Goal: Book appointment/travel/reservation

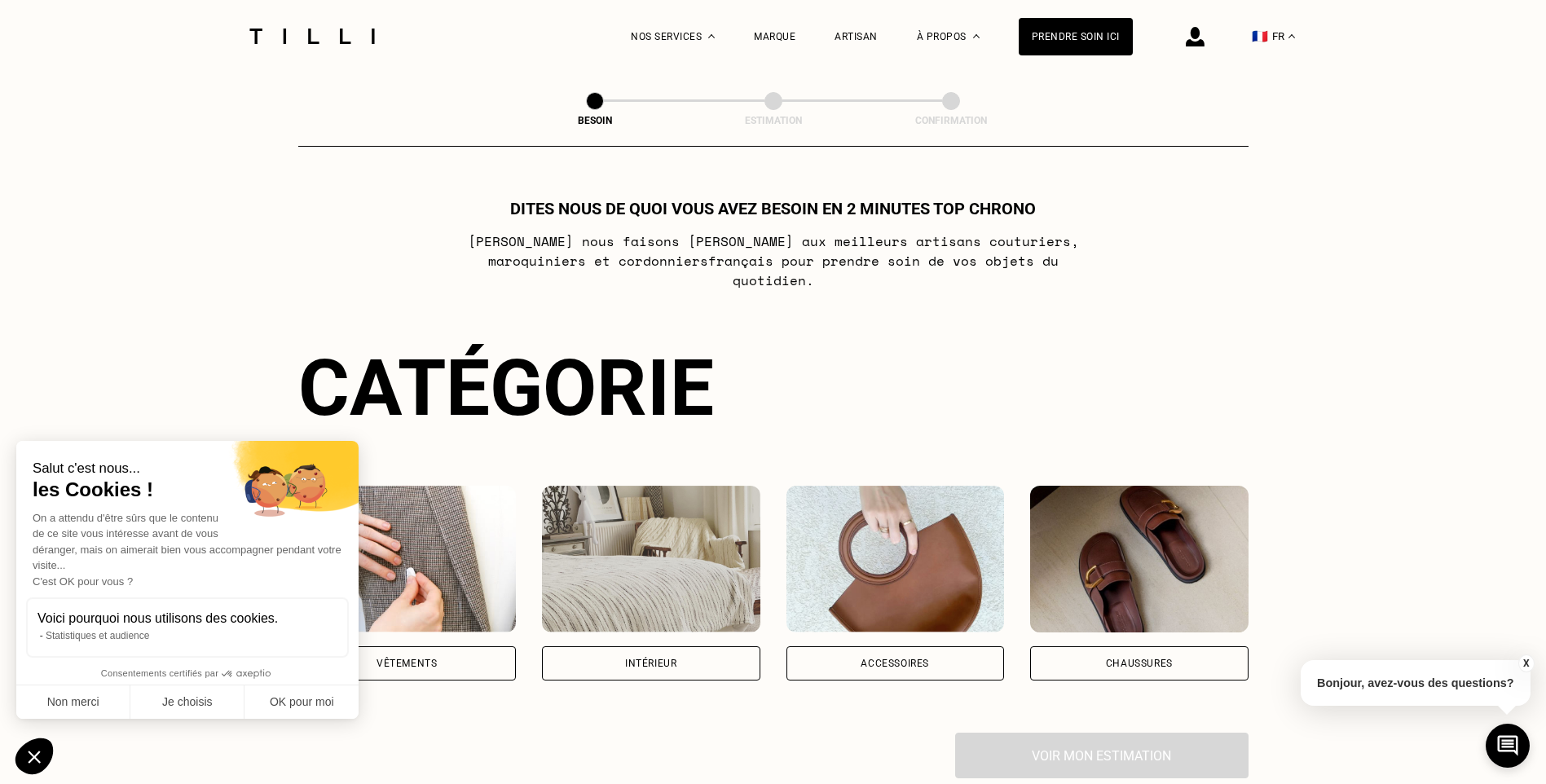
click at [659, 659] on div "Intérieur" at bounding box center [651, 663] width 51 height 10
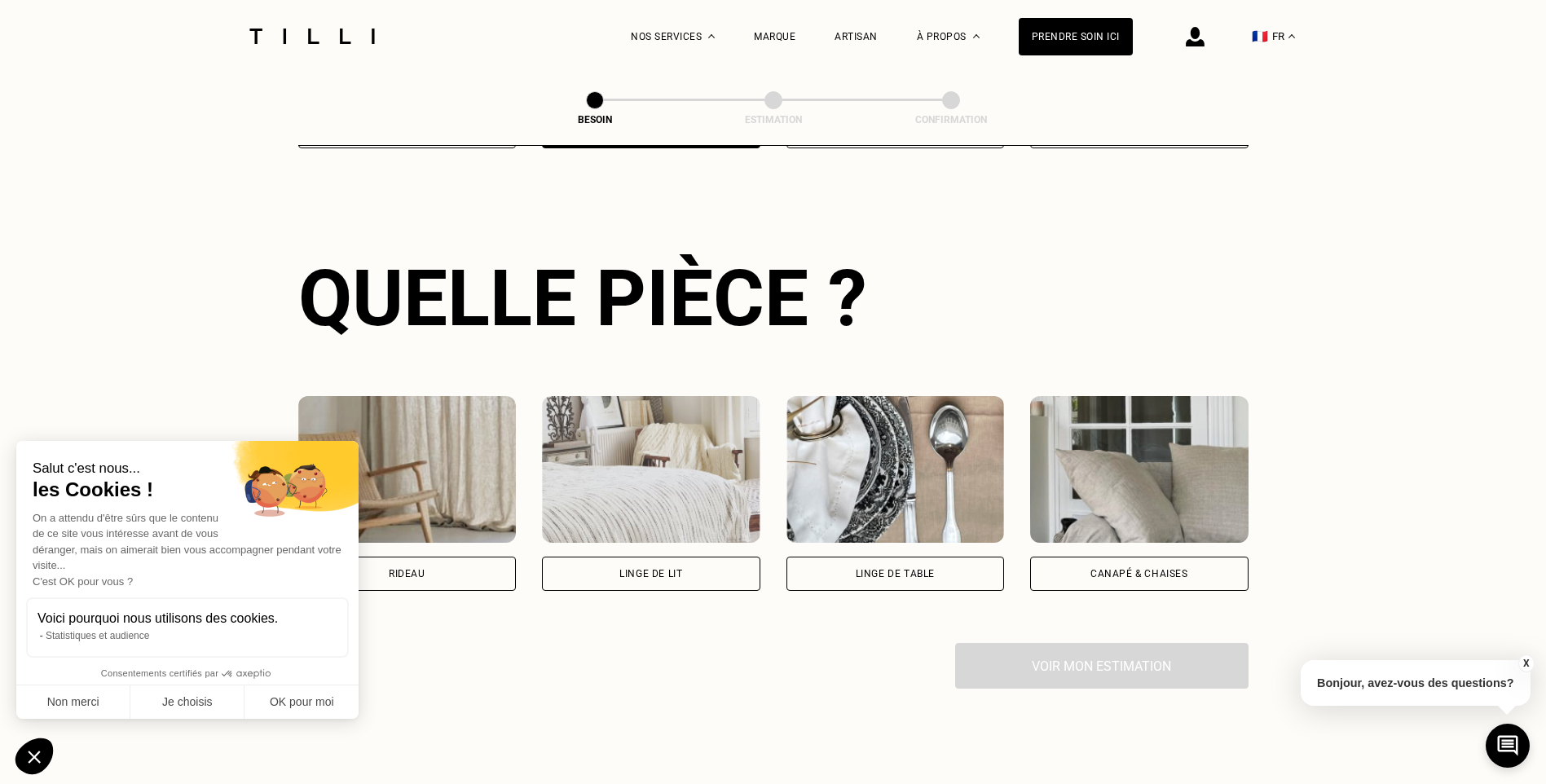
scroll to position [533, 0]
click at [435, 511] on img at bounding box center [407, 468] width 219 height 146
select select "FR"
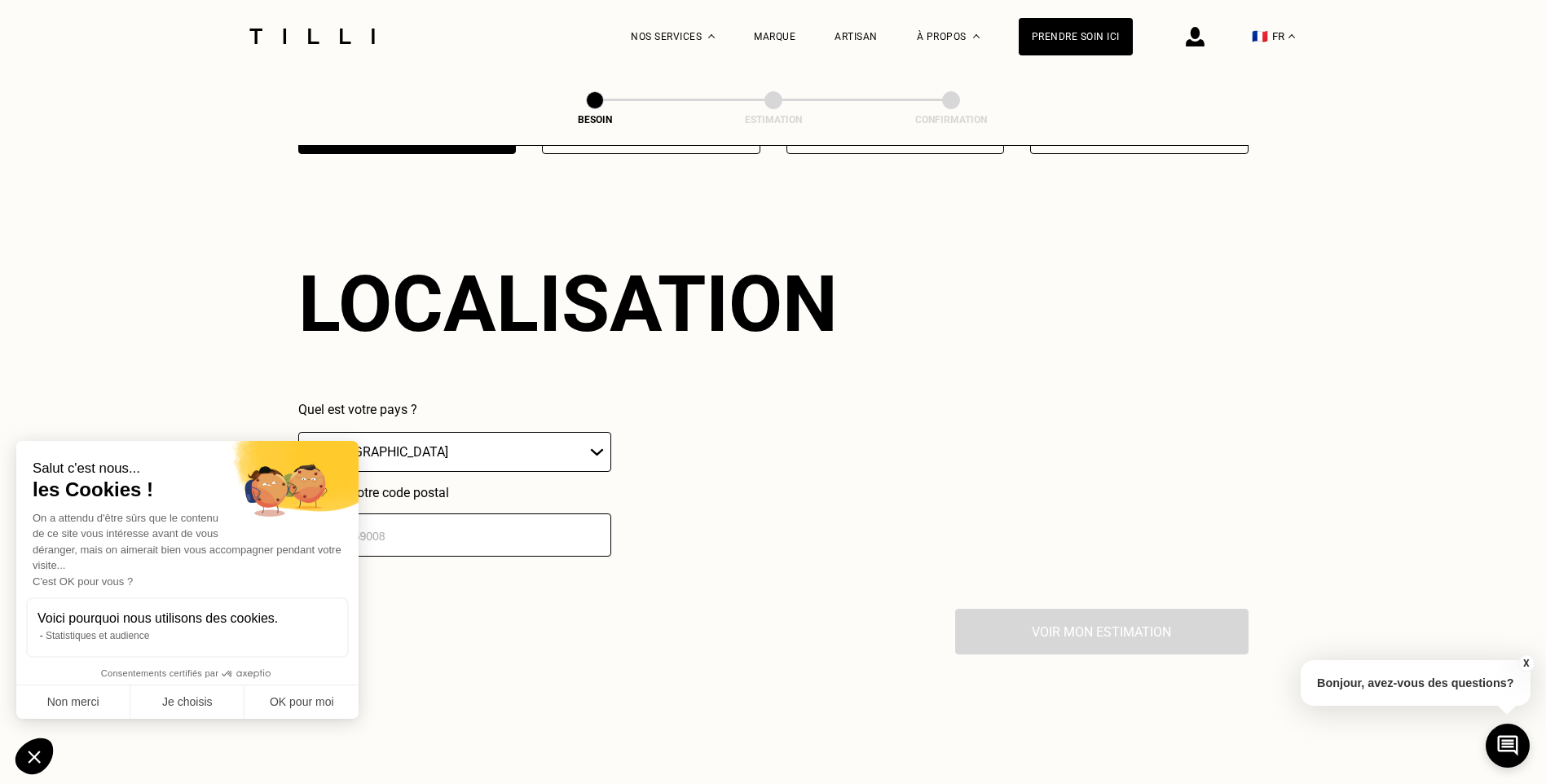
scroll to position [978, 0]
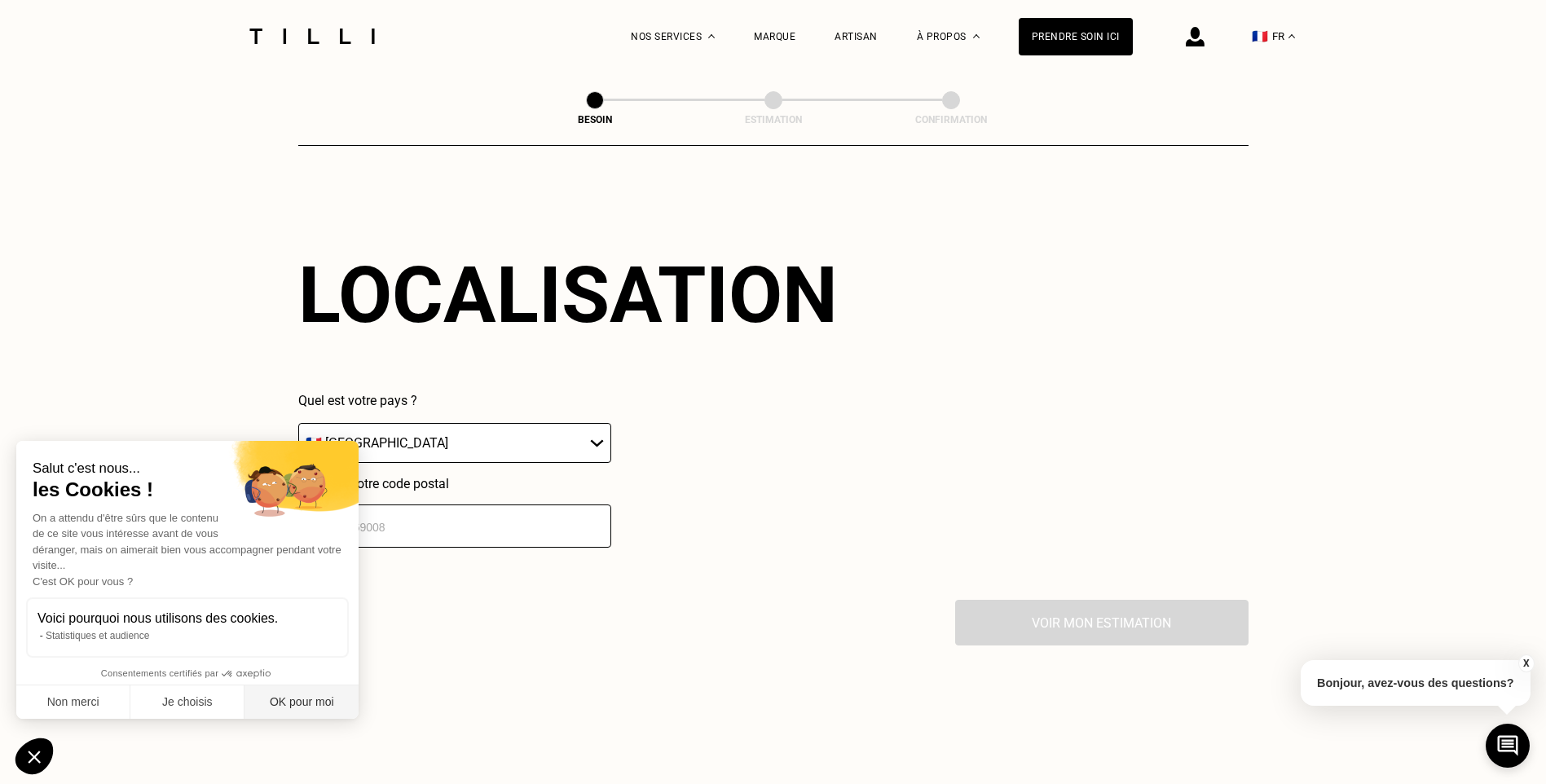
click at [302, 705] on button "OK pour moi" at bounding box center [301, 702] width 114 height 34
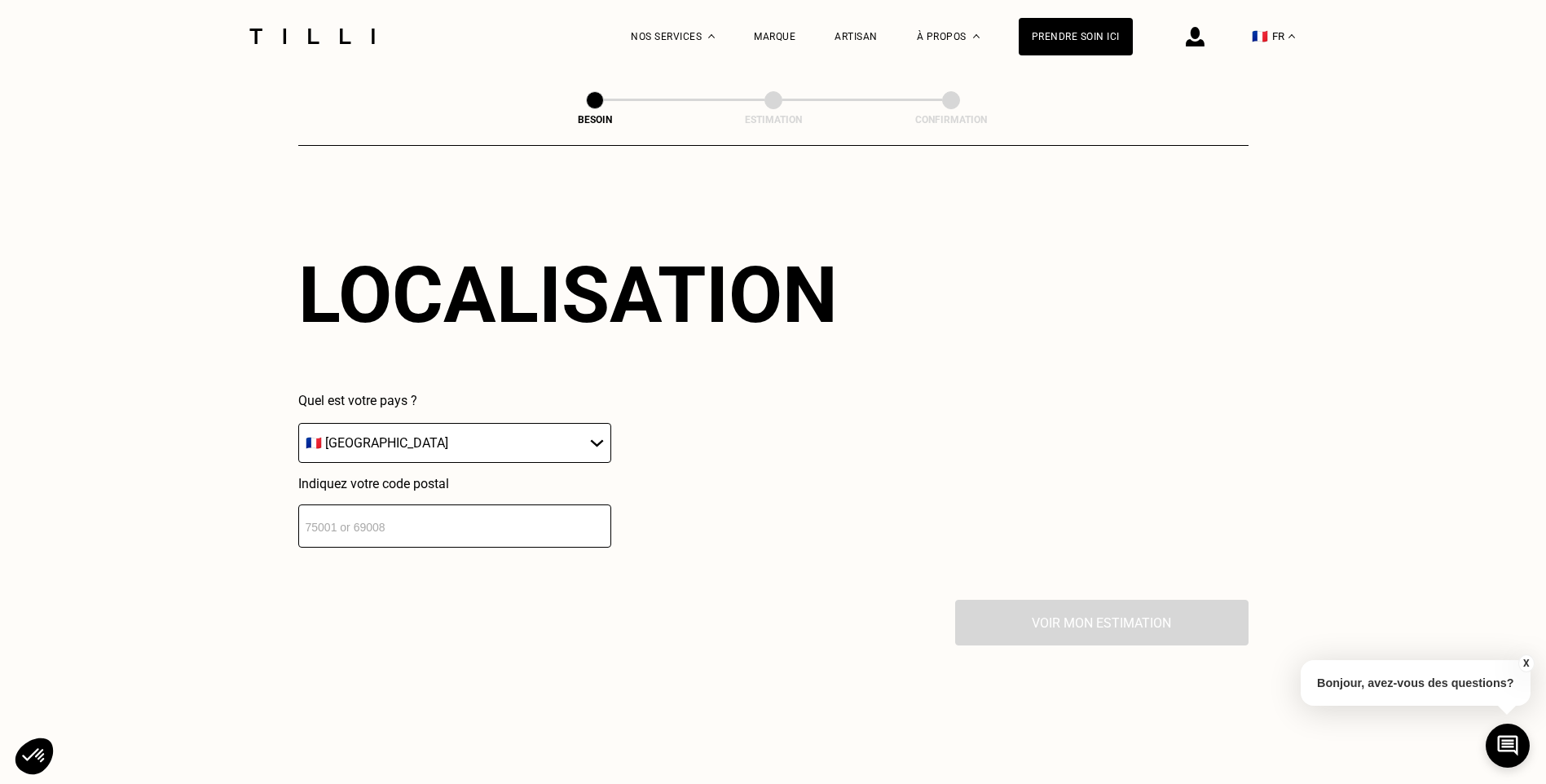
click at [353, 519] on input "number" at bounding box center [454, 526] width 313 height 43
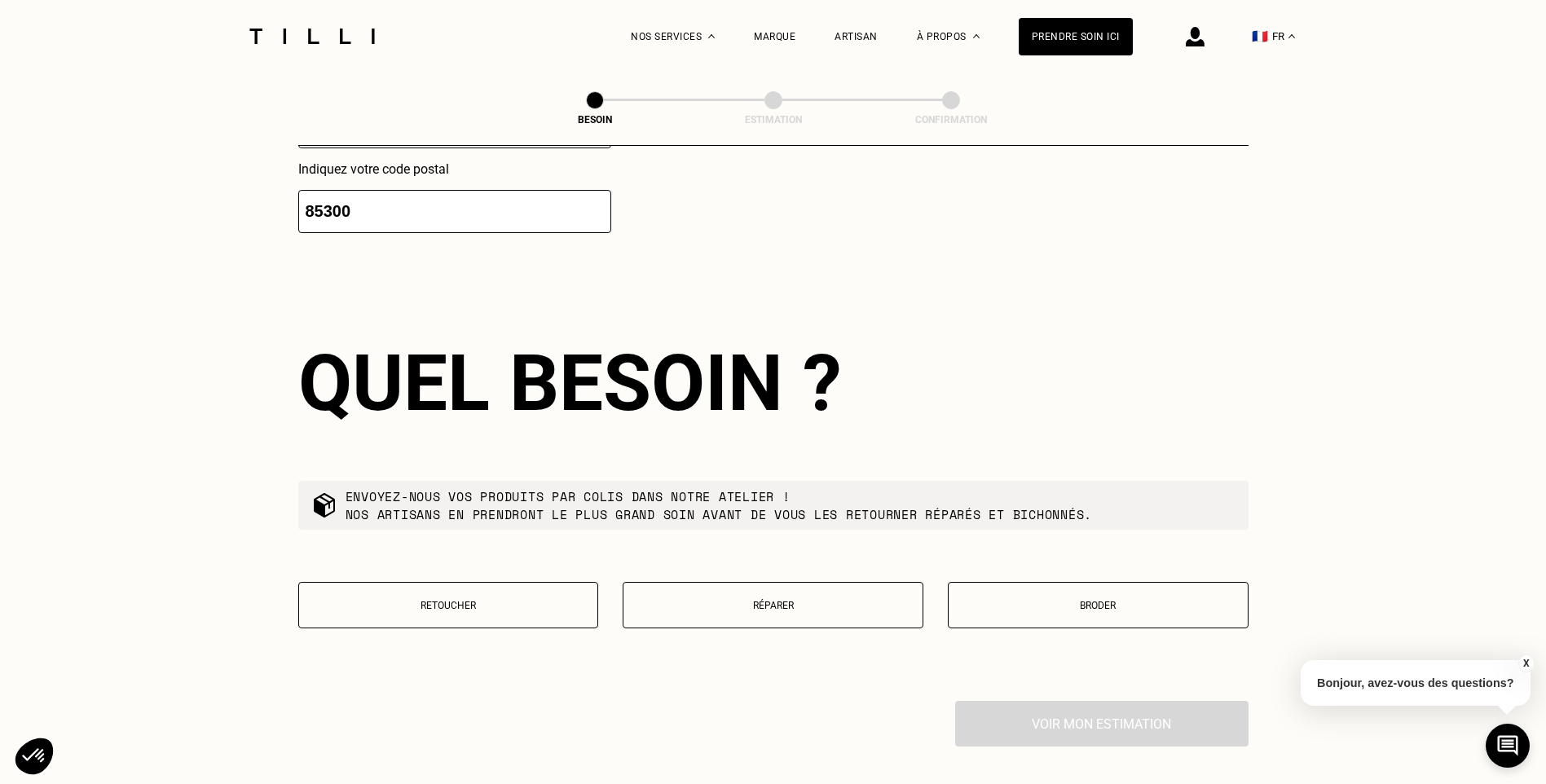
scroll to position [1383, 0]
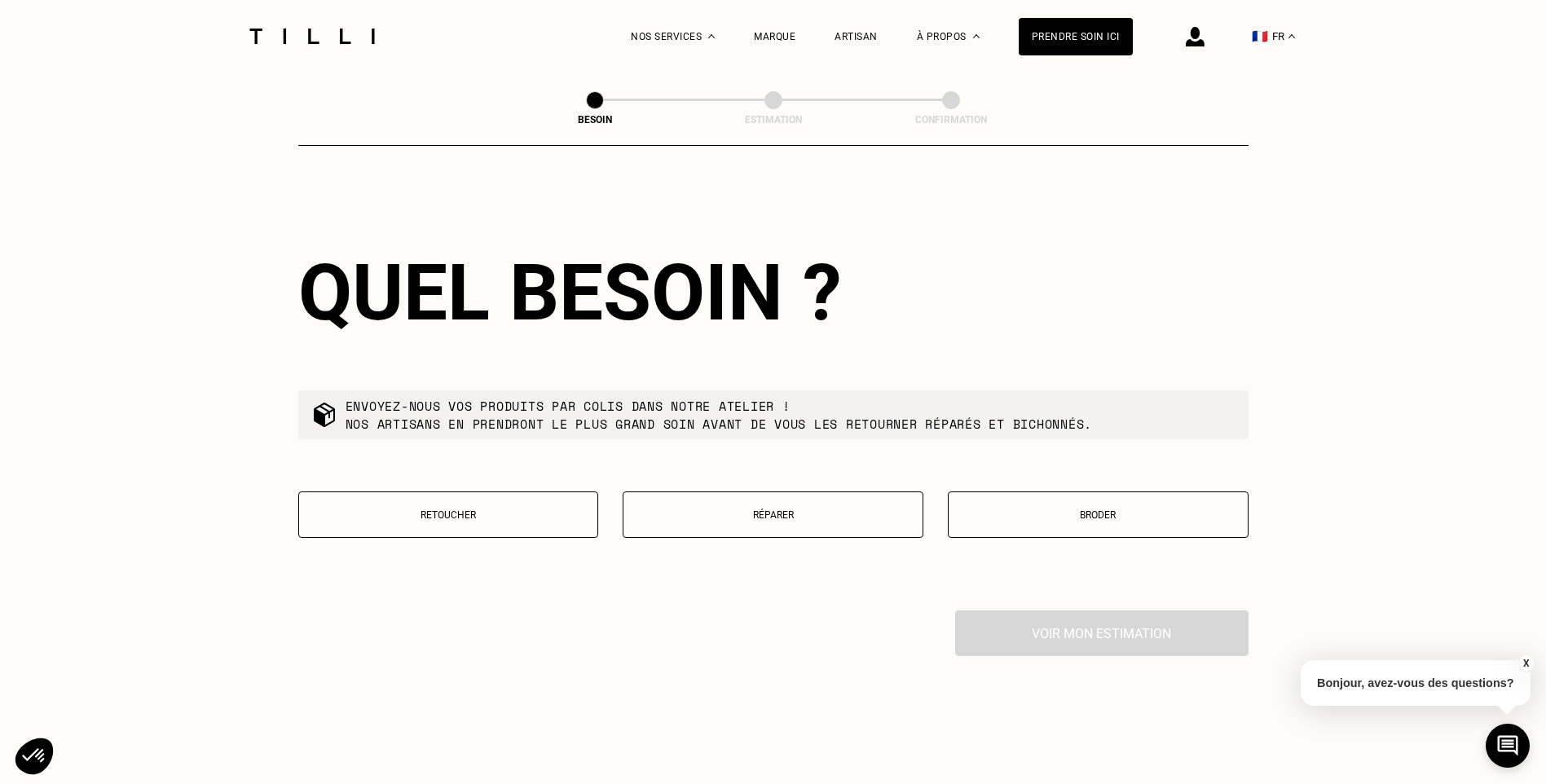
type input "85300"
click at [437, 515] on button "Retoucher" at bounding box center [448, 514] width 301 height 47
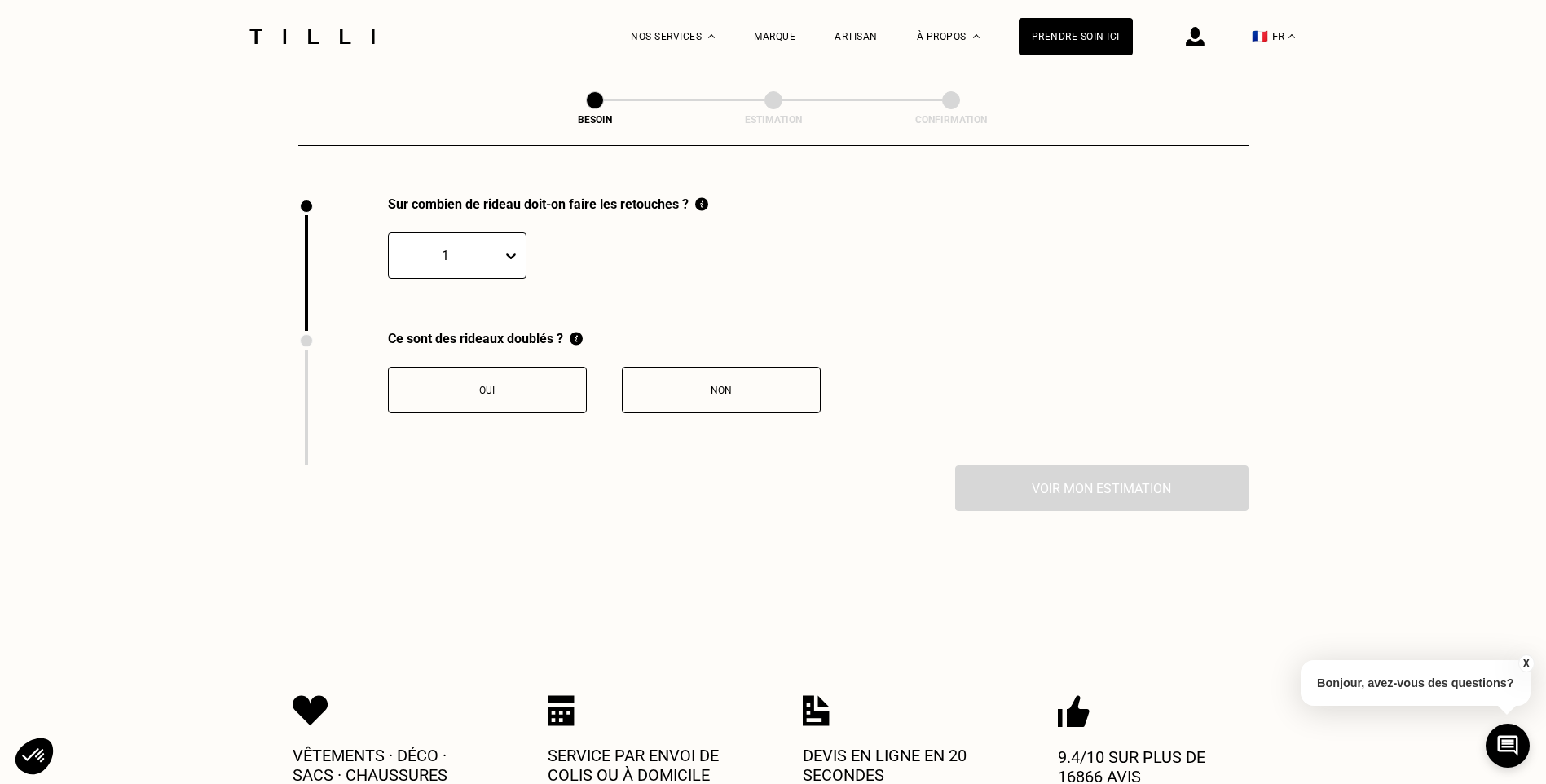
scroll to position [1801, 0]
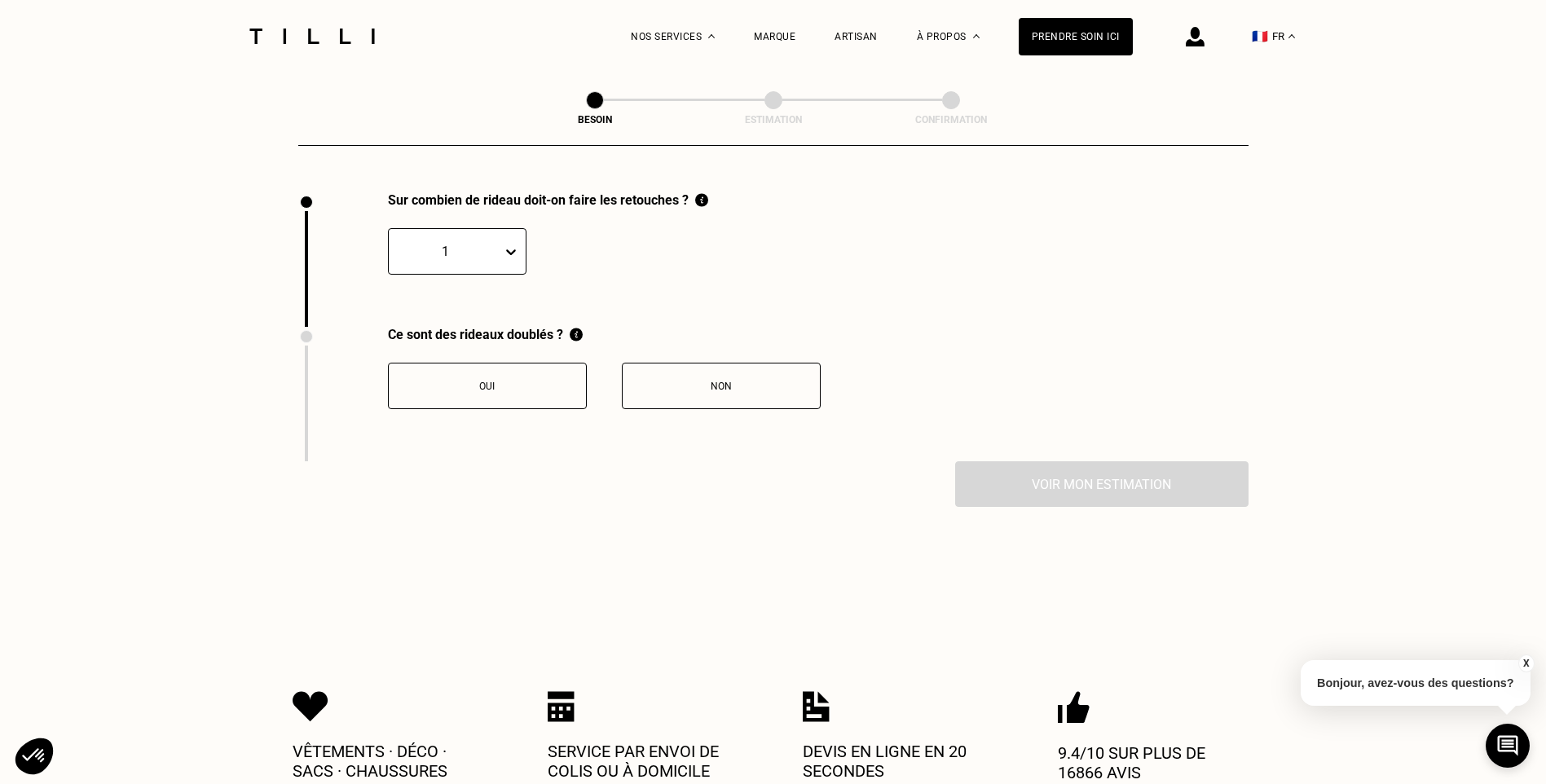
click at [511, 250] on icon at bounding box center [511, 252] width 10 height 5
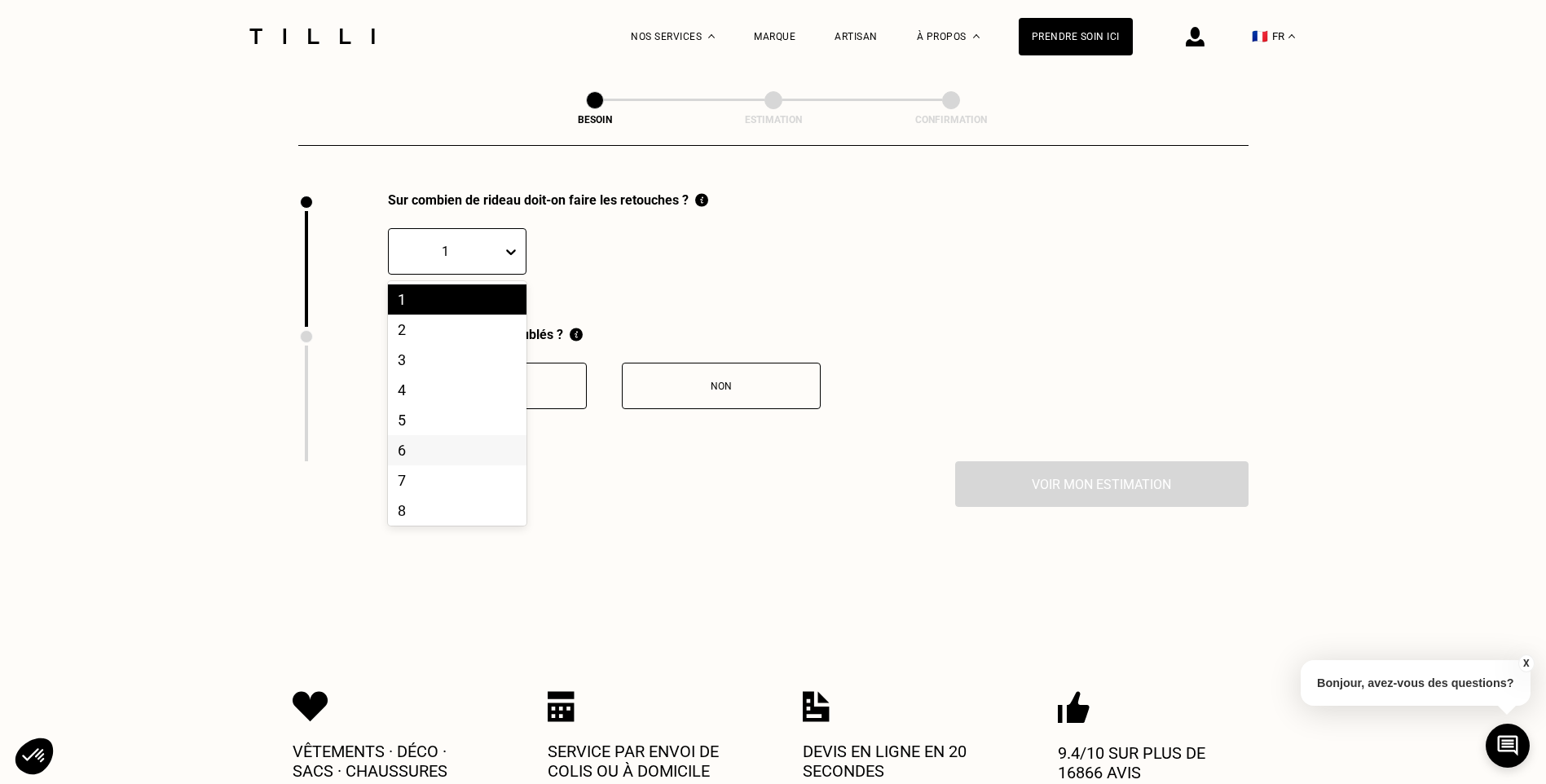
click at [429, 449] on div "6" at bounding box center [457, 450] width 138 height 30
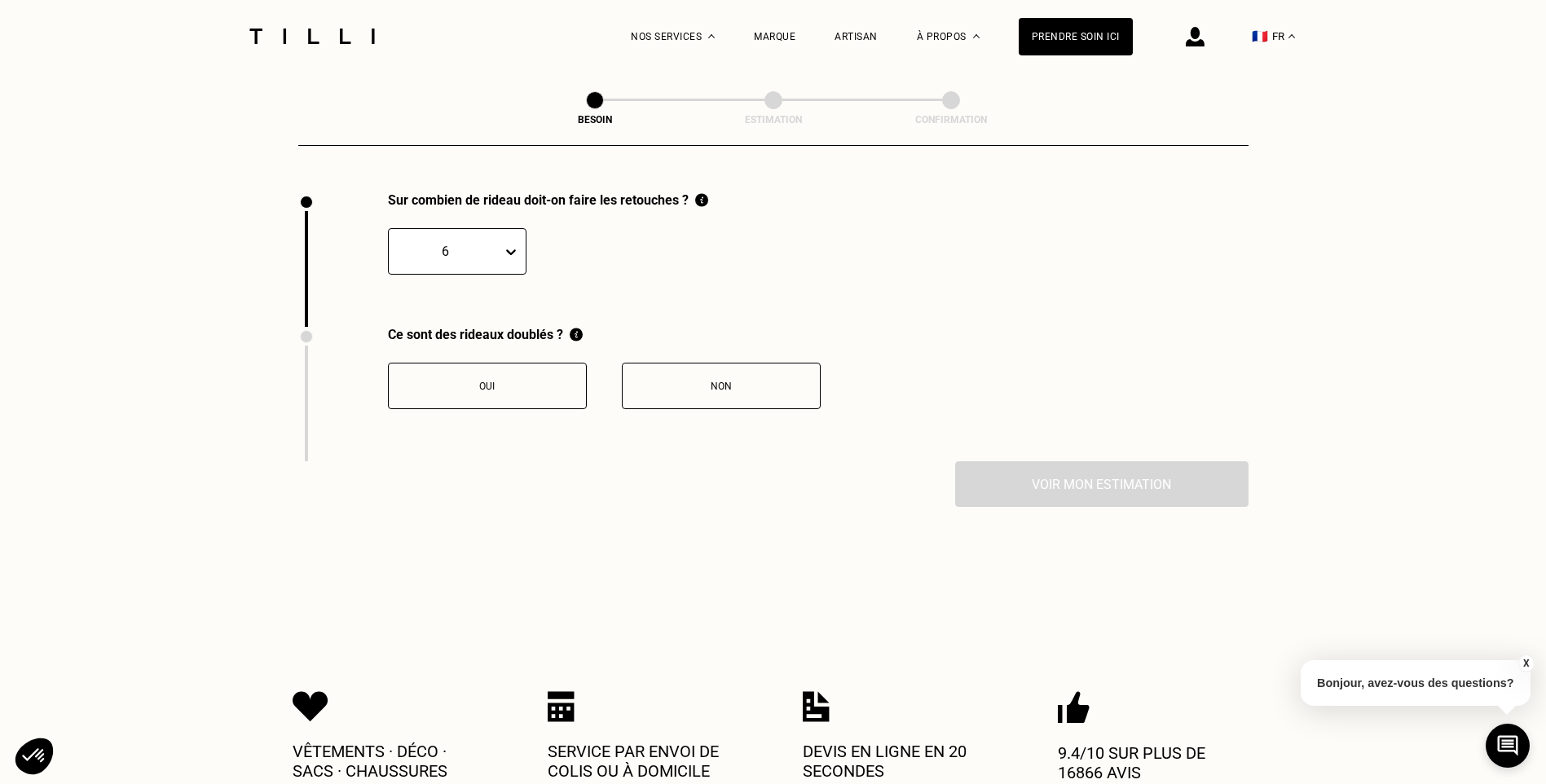
click at [725, 381] on div "Non" at bounding box center [721, 386] width 181 height 11
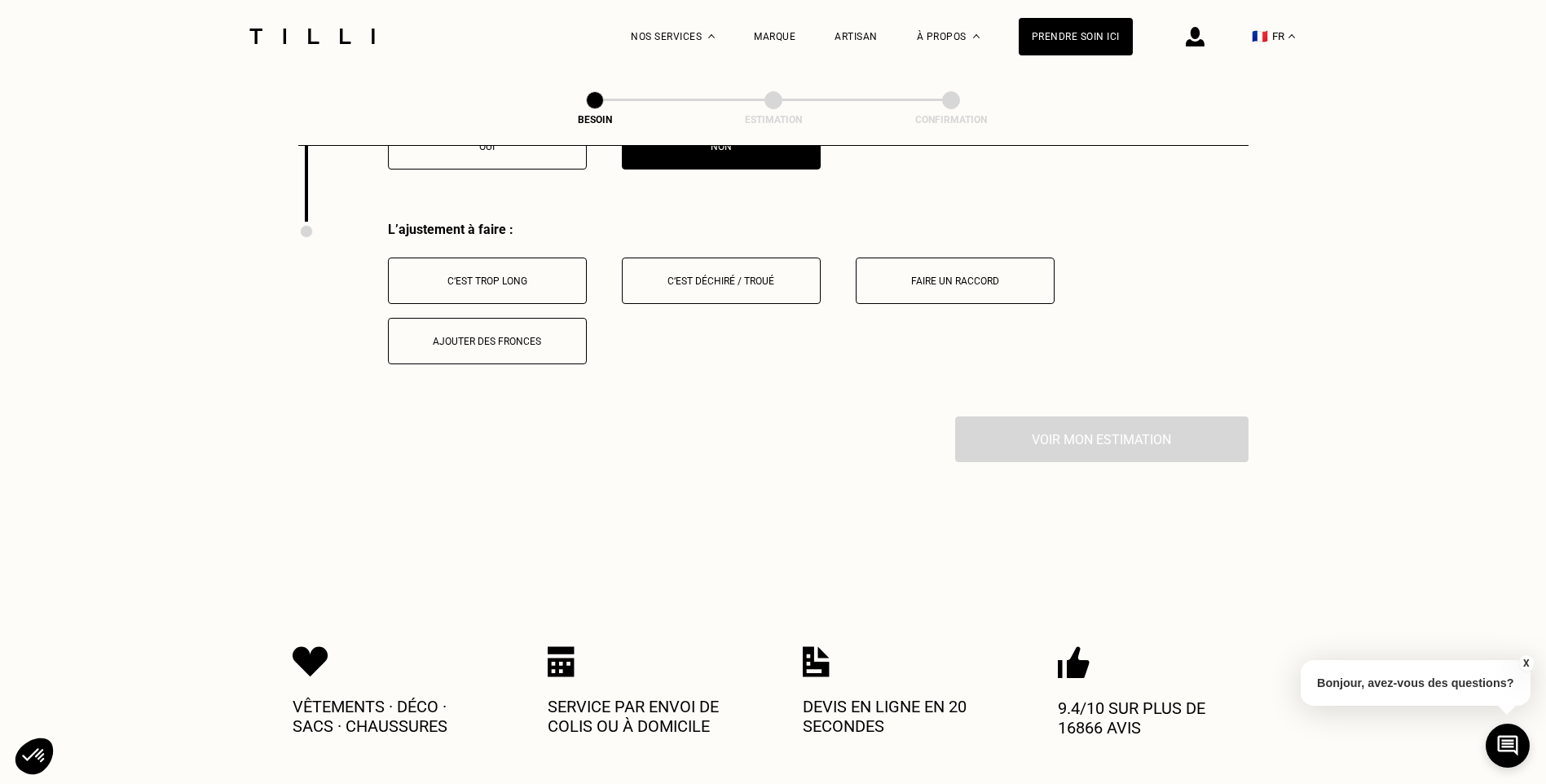
scroll to position [2070, 0]
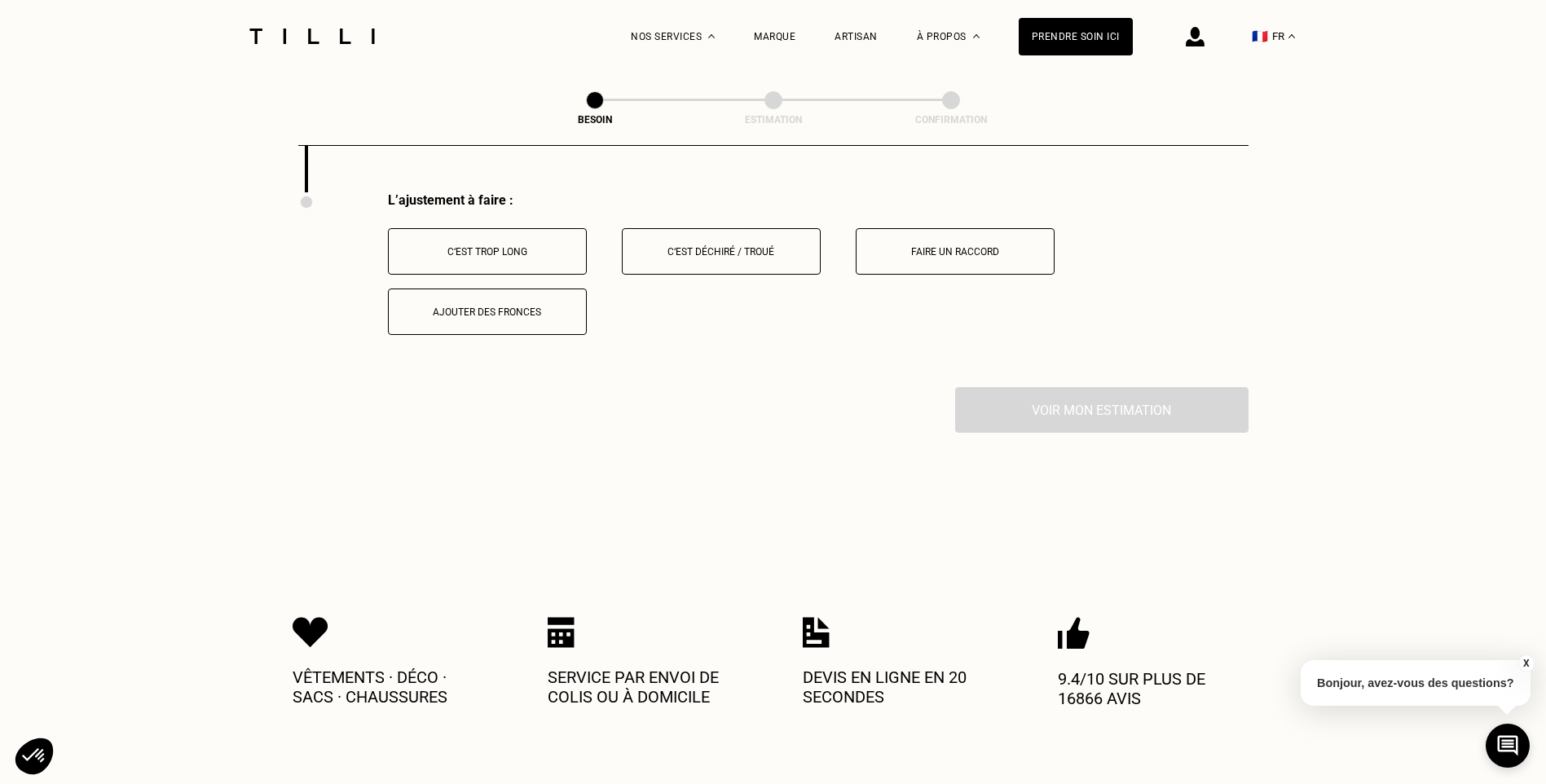
click at [512, 246] on div "C‘est trop long" at bounding box center [487, 251] width 181 height 11
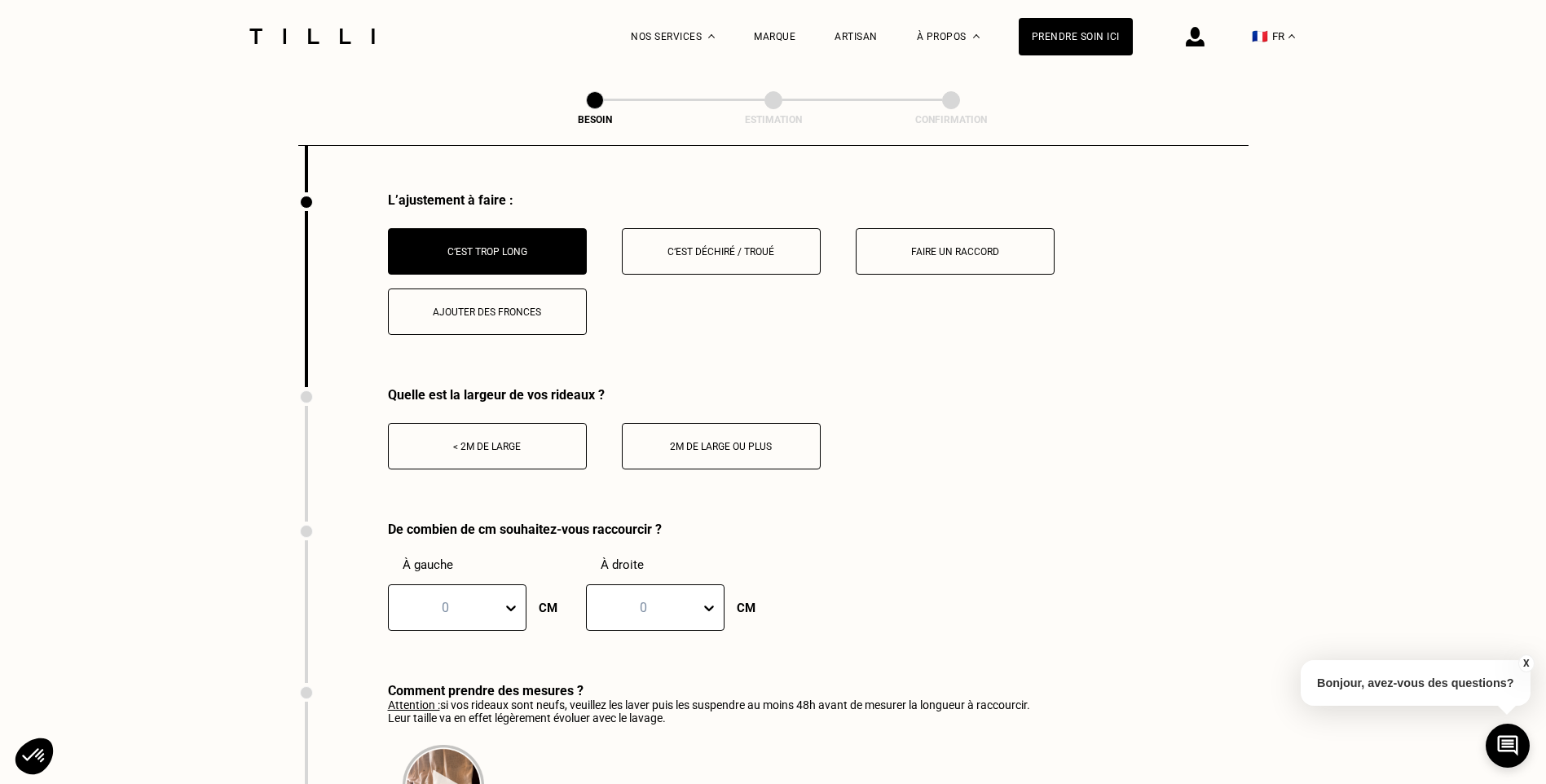
click at [486, 441] on div "< 2m de large" at bounding box center [487, 446] width 181 height 11
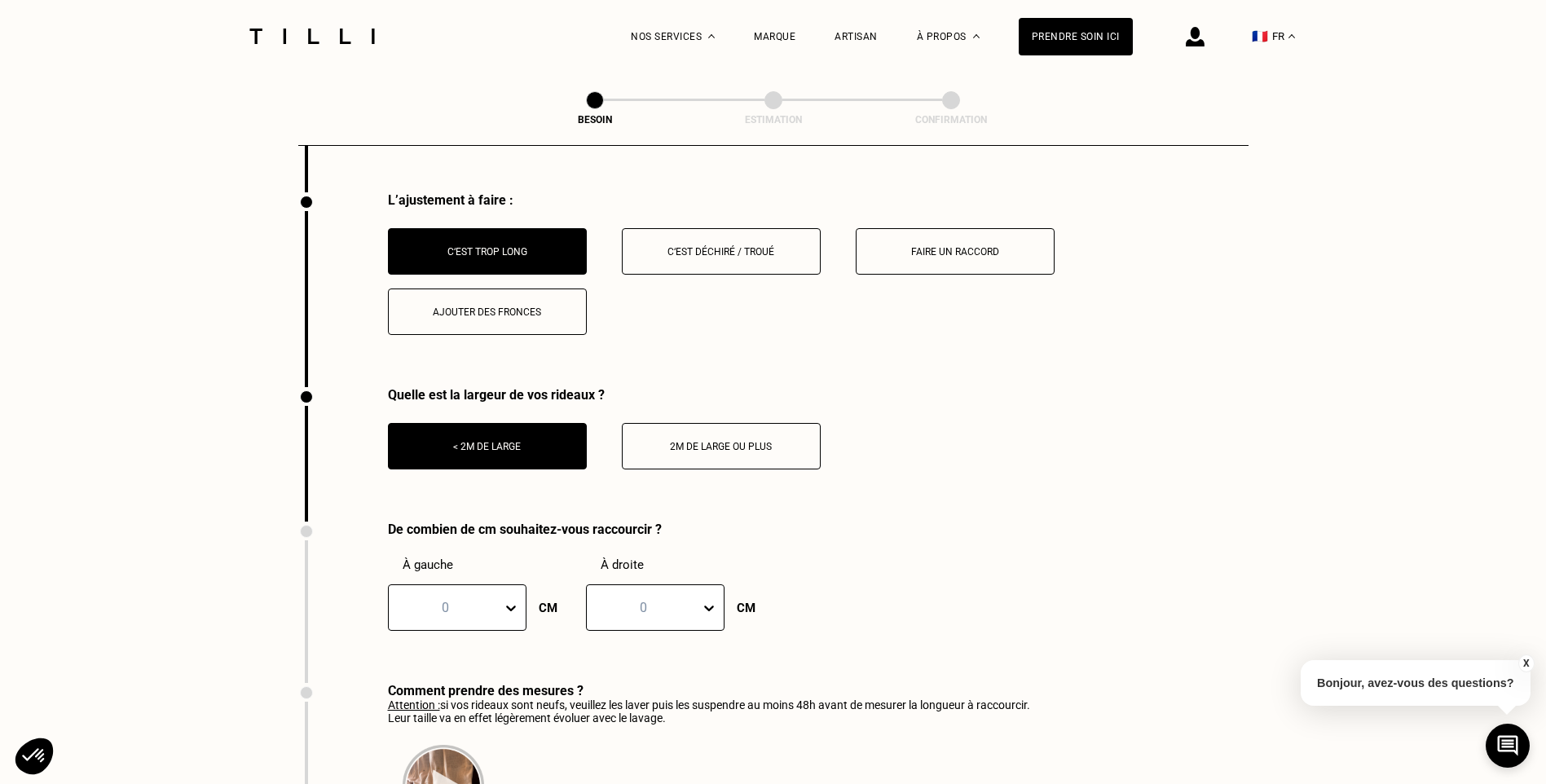
scroll to position [2152, 0]
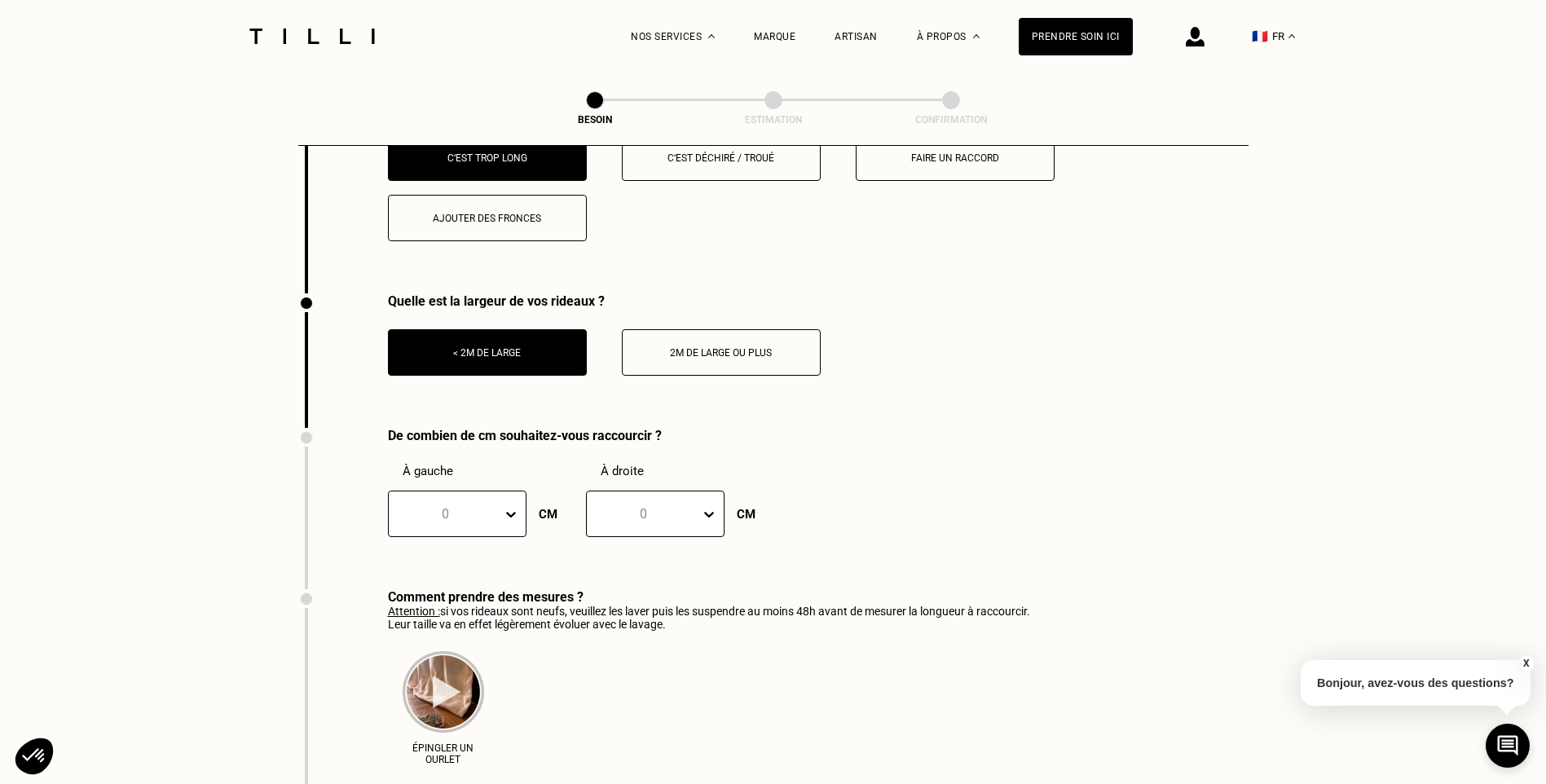
click at [507, 519] on div at bounding box center [513, 513] width 24 height 45
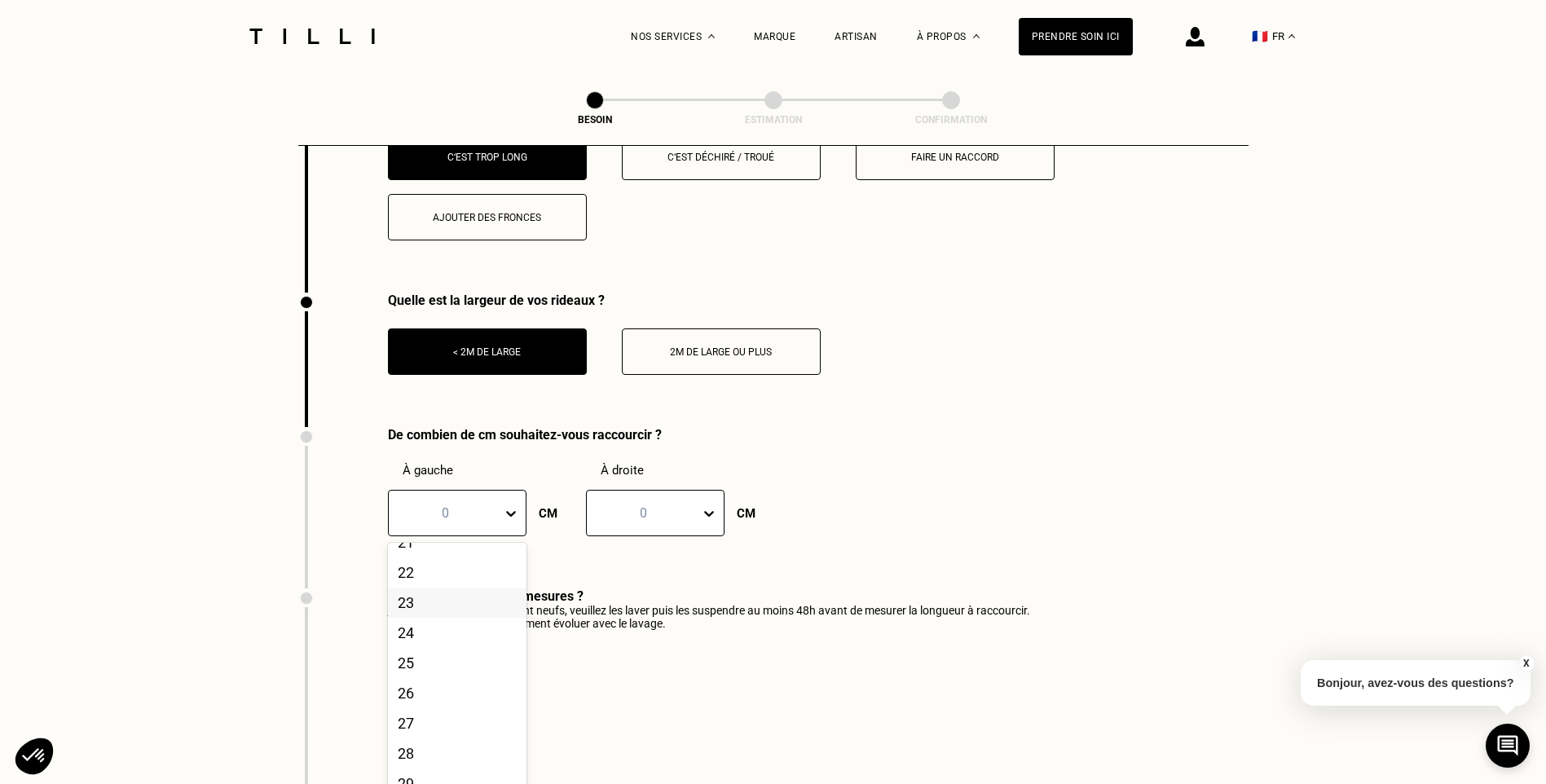
scroll to position [734, 0]
click at [414, 744] on div "30" at bounding box center [457, 732] width 138 height 30
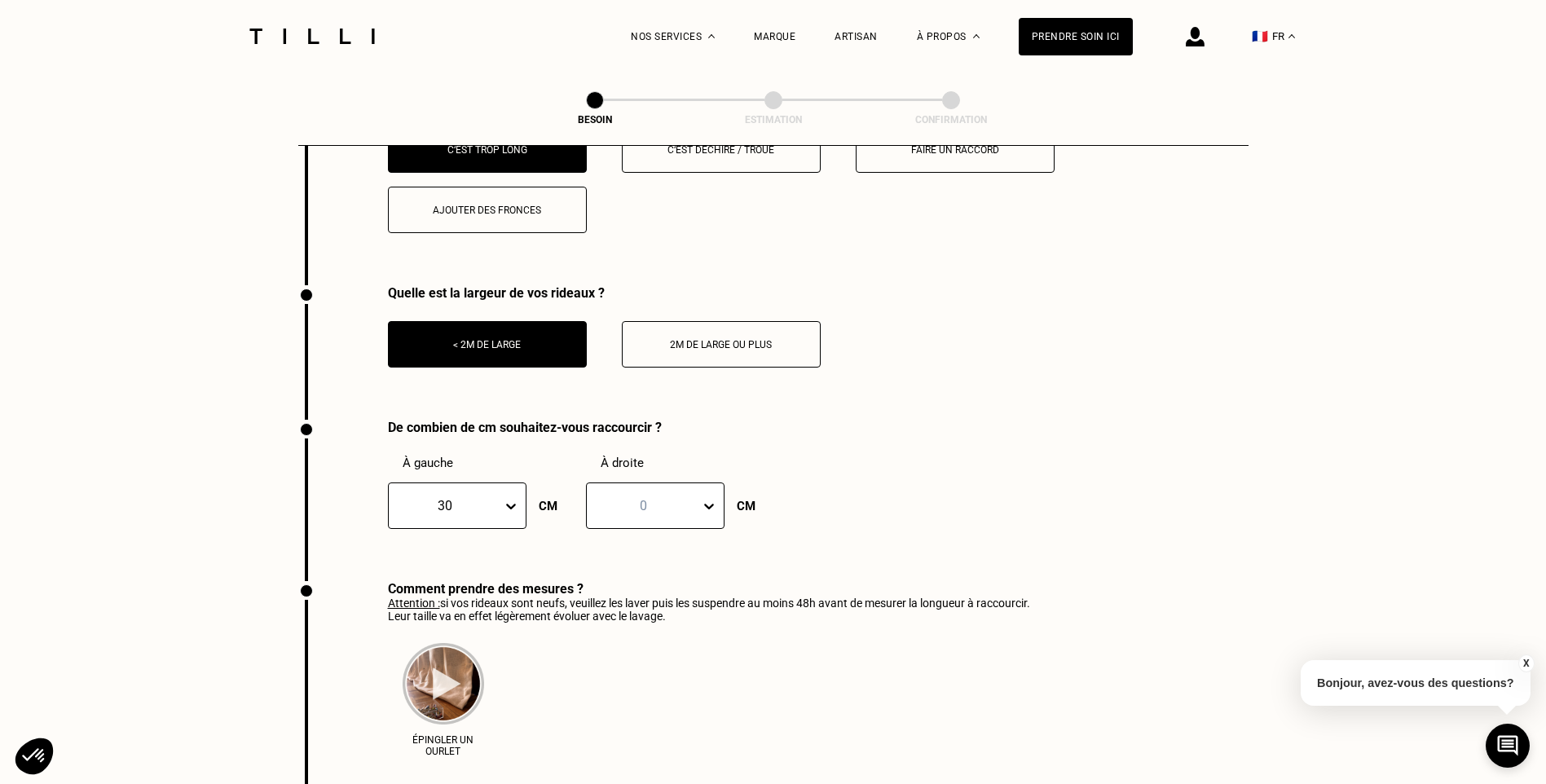
scroll to position [2165, 0]
